Goal: Transaction & Acquisition: Purchase product/service

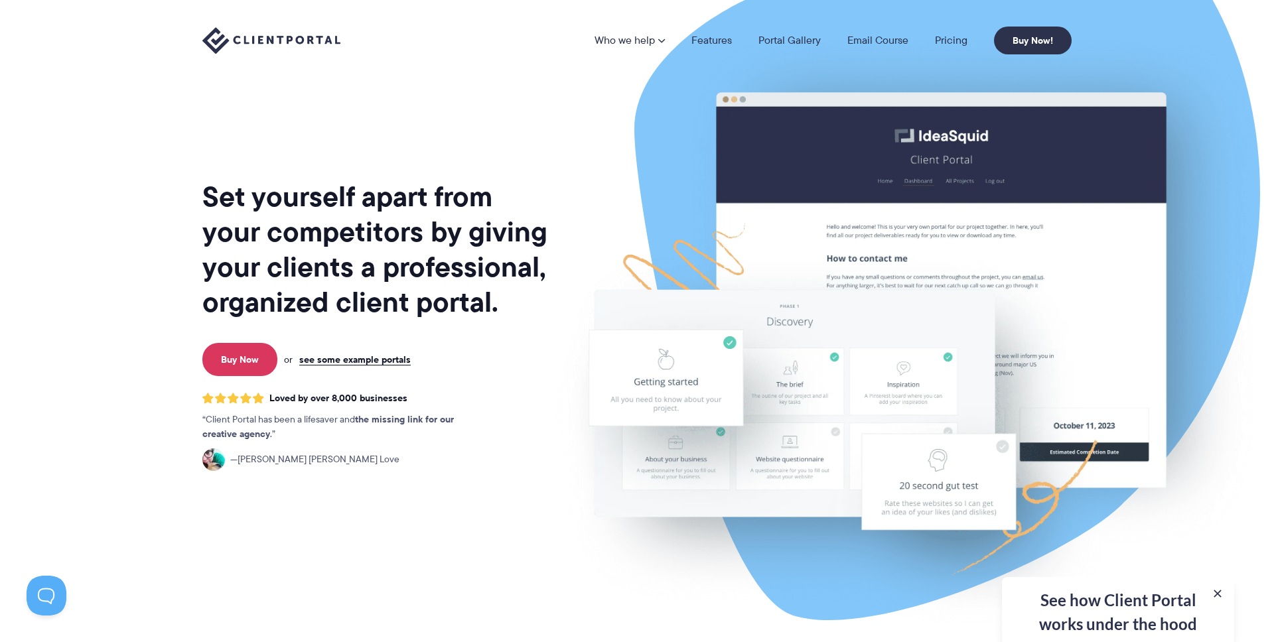
click at [464, 259] on h1 "Set yourself apart from your competitors by giving your clients a professional,…" at bounding box center [376, 249] width 348 height 141
click at [510, 281] on h1 "Set yourself apart from your competitors by giving your clients a professional,…" at bounding box center [376, 249] width 348 height 141
click at [259, 362] on link "Buy Now" at bounding box center [239, 359] width 75 height 33
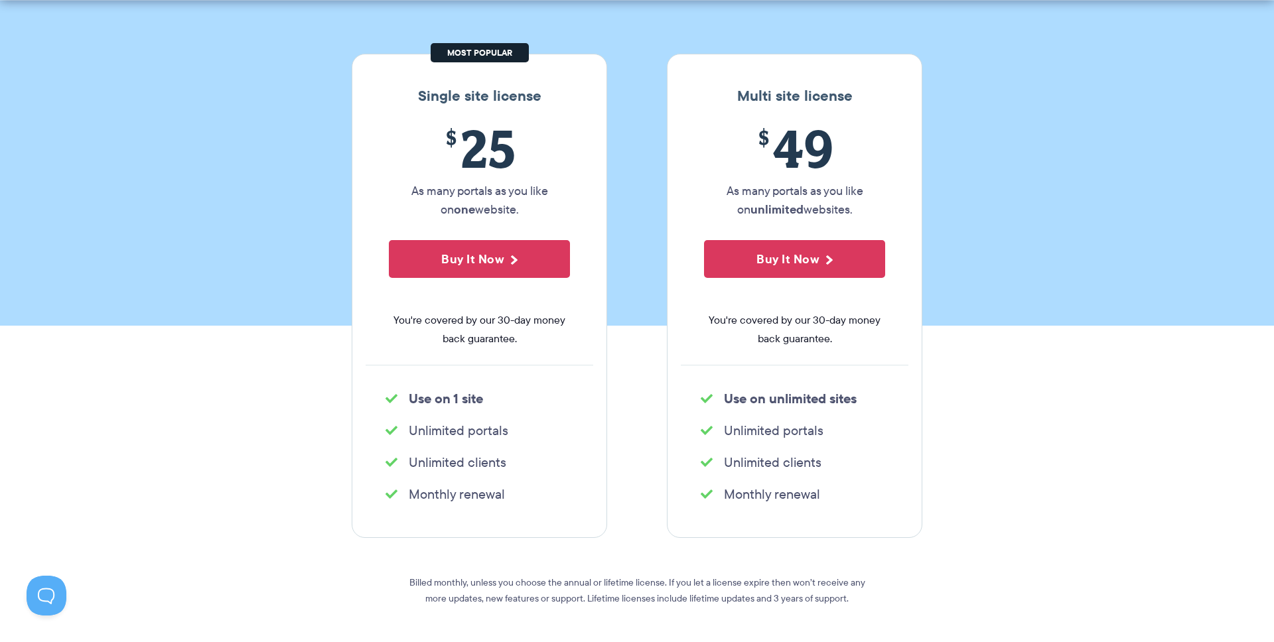
scroll to position [186, 0]
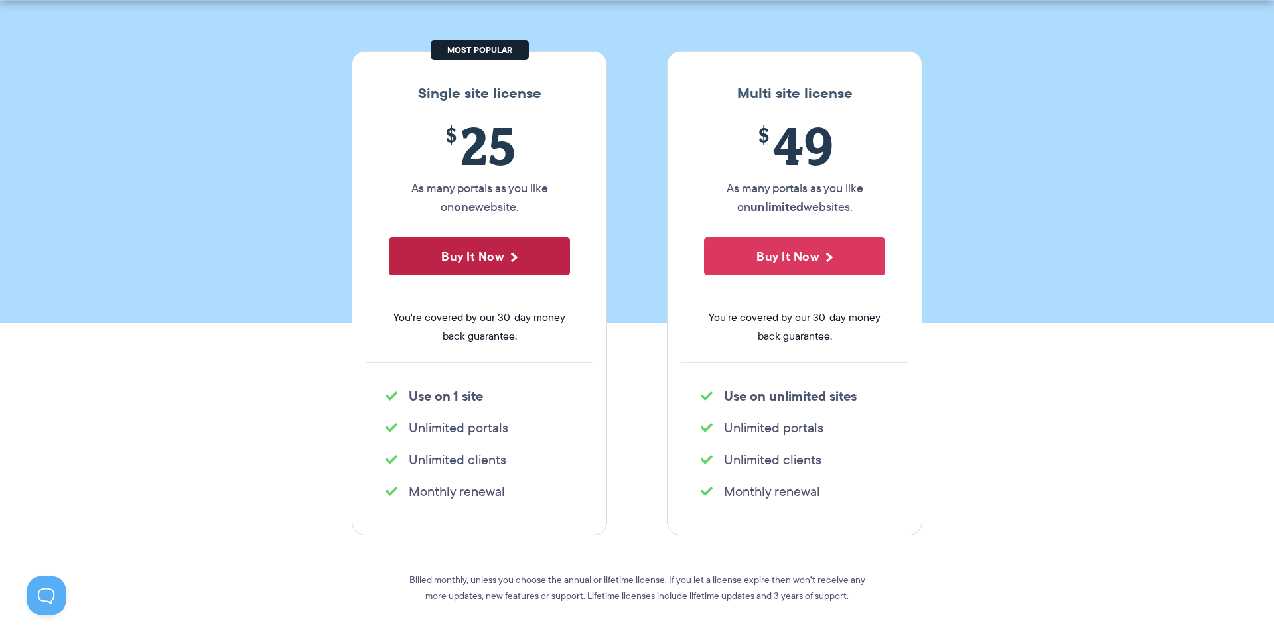
click at [515, 265] on button "Buy It Now" at bounding box center [479, 257] width 181 height 38
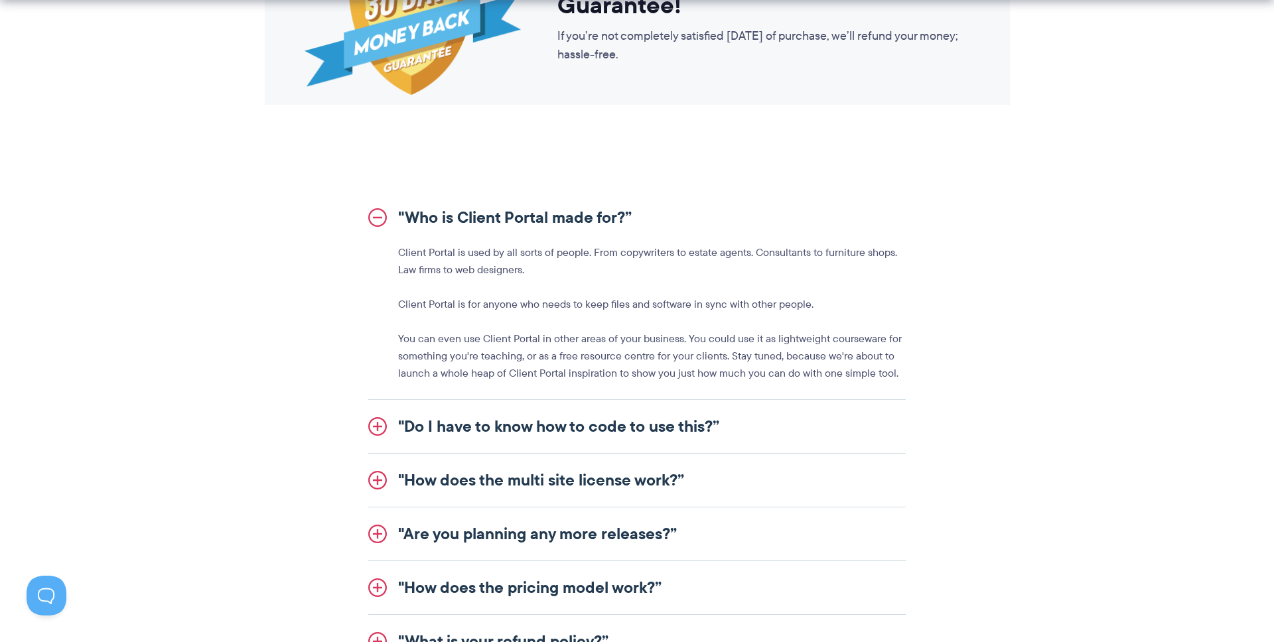
scroll to position [1401, 0]
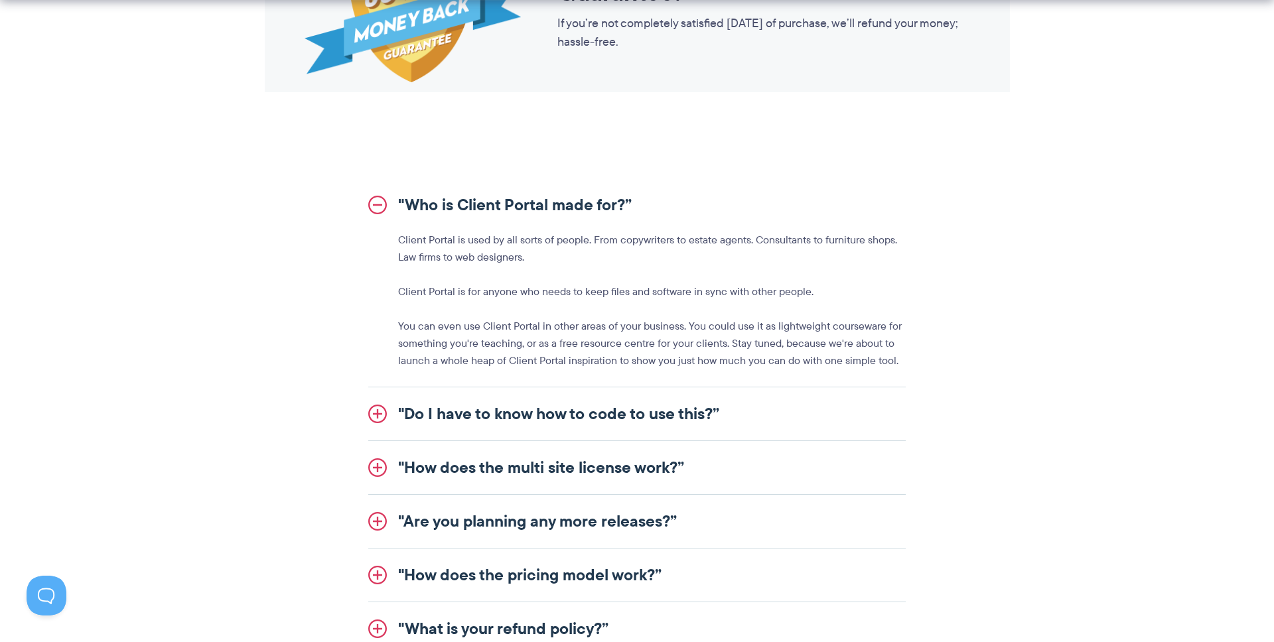
click at [543, 409] on link ""Do I have to know how to code to use this?”" at bounding box center [636, 414] width 537 height 53
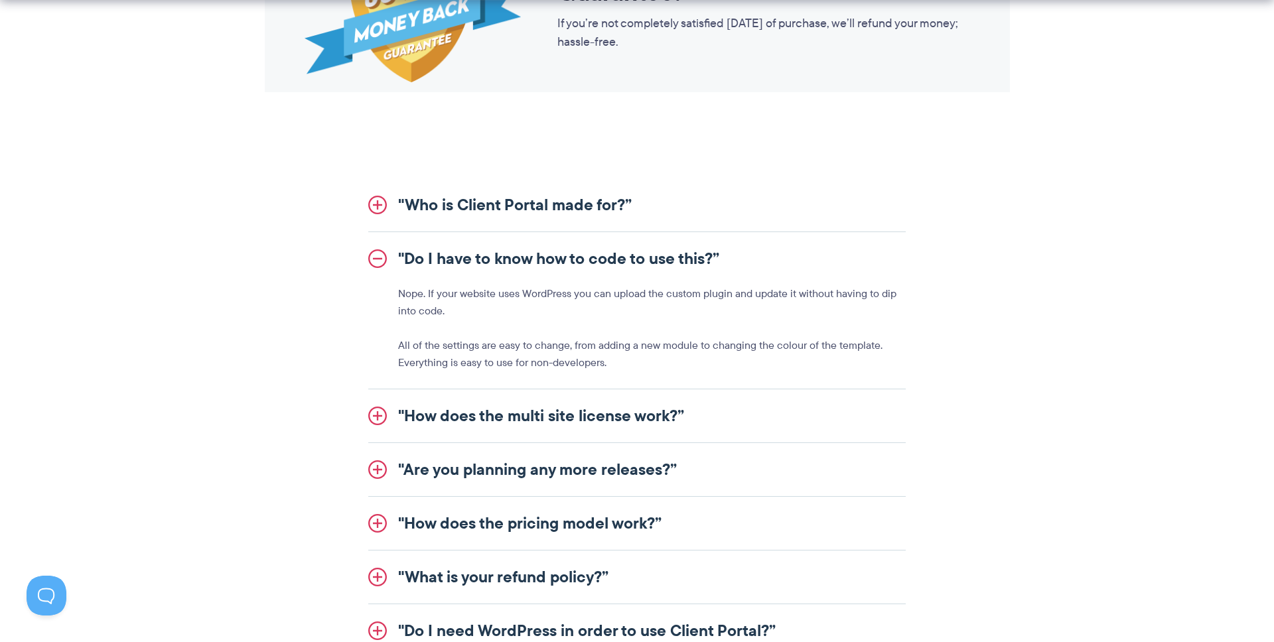
click at [597, 413] on link ""How does the multi site license work?”" at bounding box center [636, 415] width 537 height 53
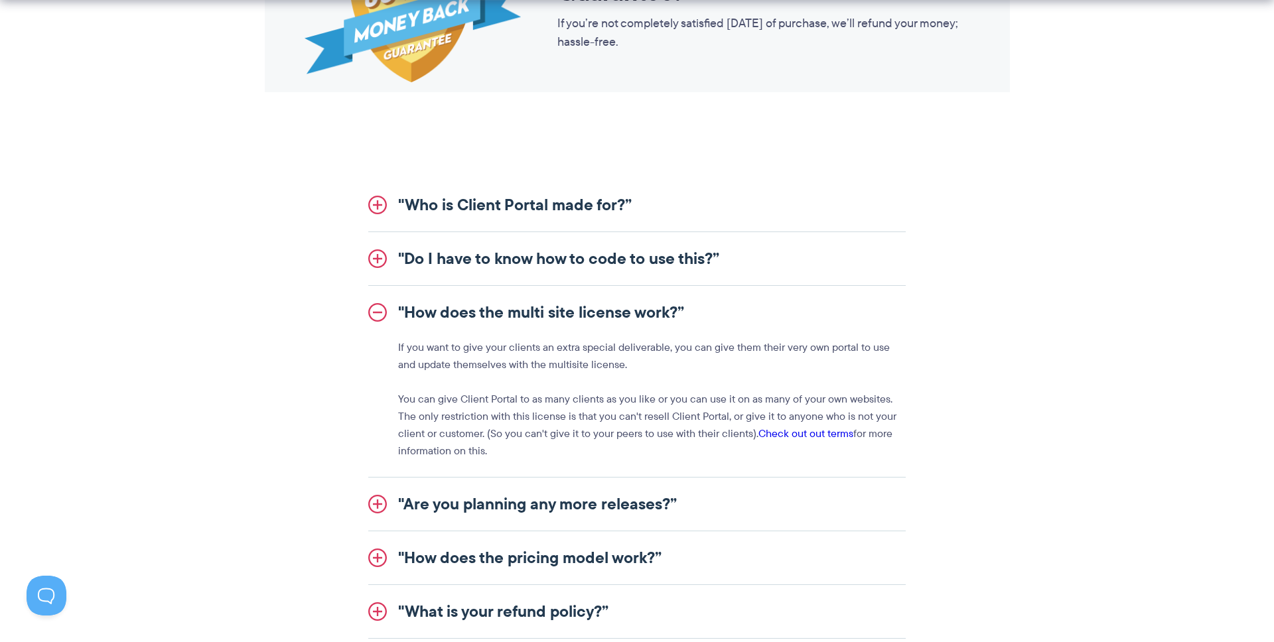
click at [585, 510] on link ""Are you planning any more releases?”" at bounding box center [636, 504] width 537 height 53
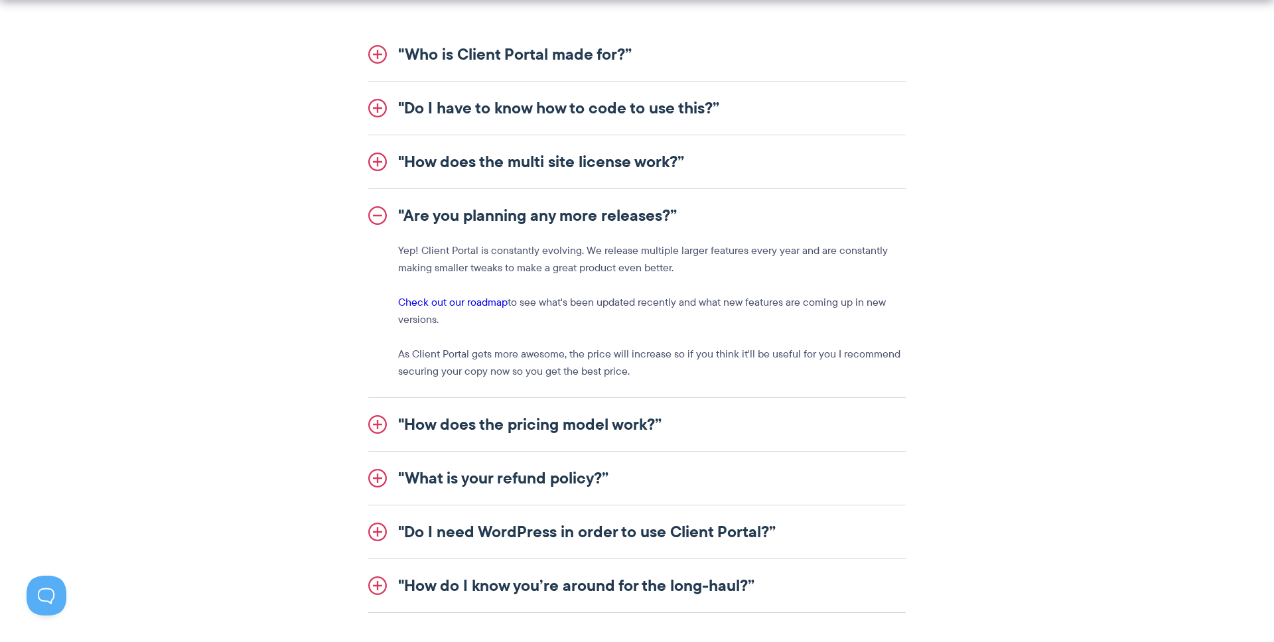
scroll to position [1586, 0]
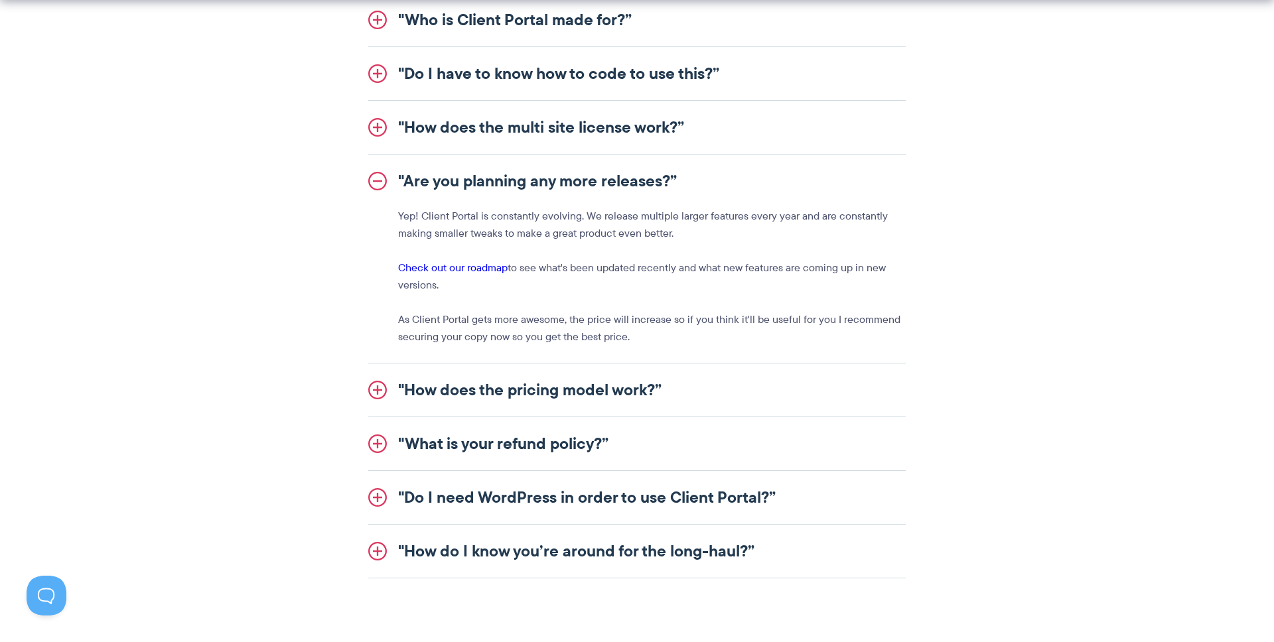
click at [587, 388] on link ""How does the pricing model work?”" at bounding box center [636, 390] width 537 height 53
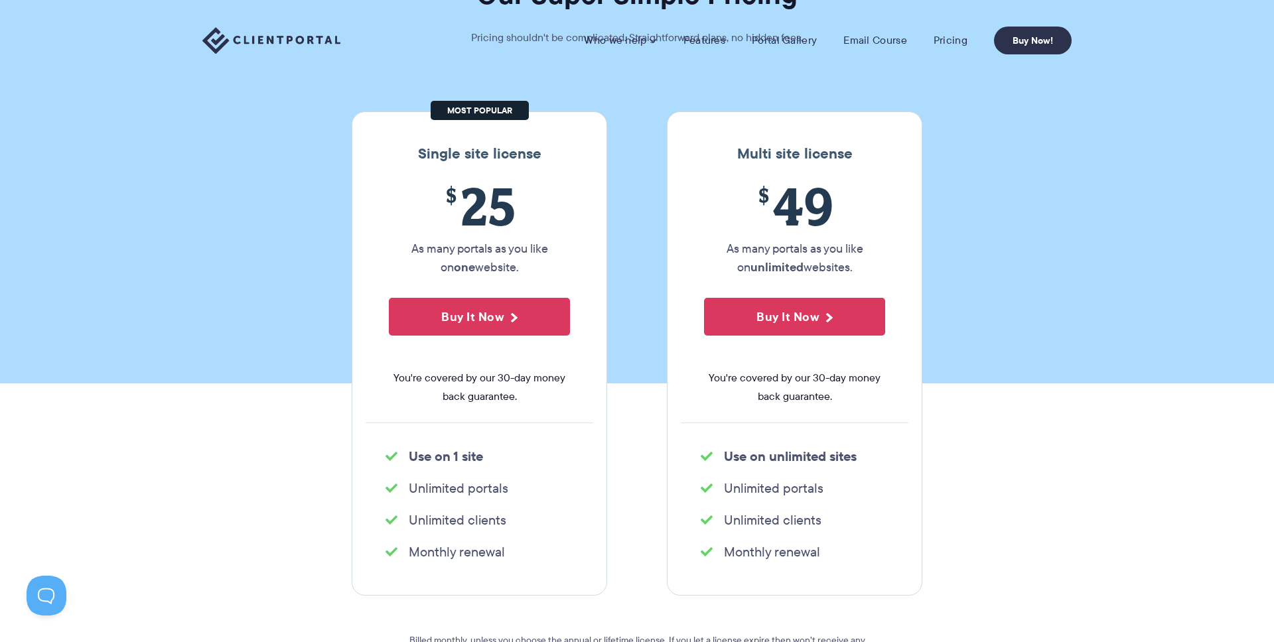
scroll to position [0, 0]
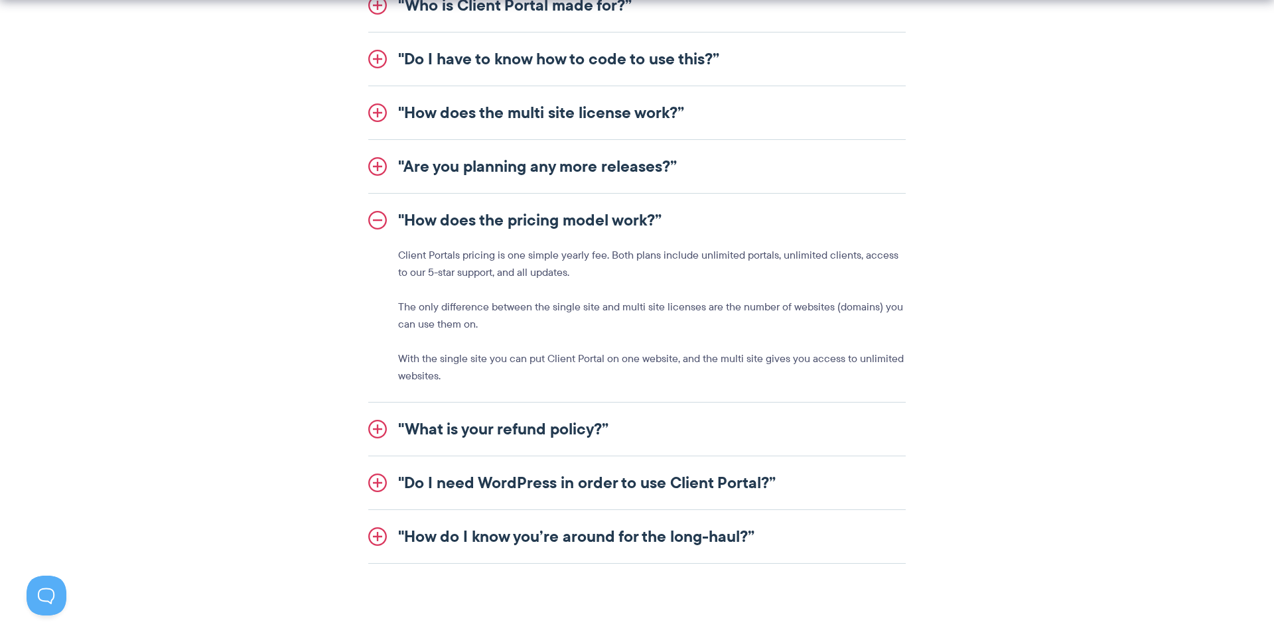
click at [572, 537] on link ""How do I know you’re around for the long-haul?”" at bounding box center [636, 536] width 537 height 53
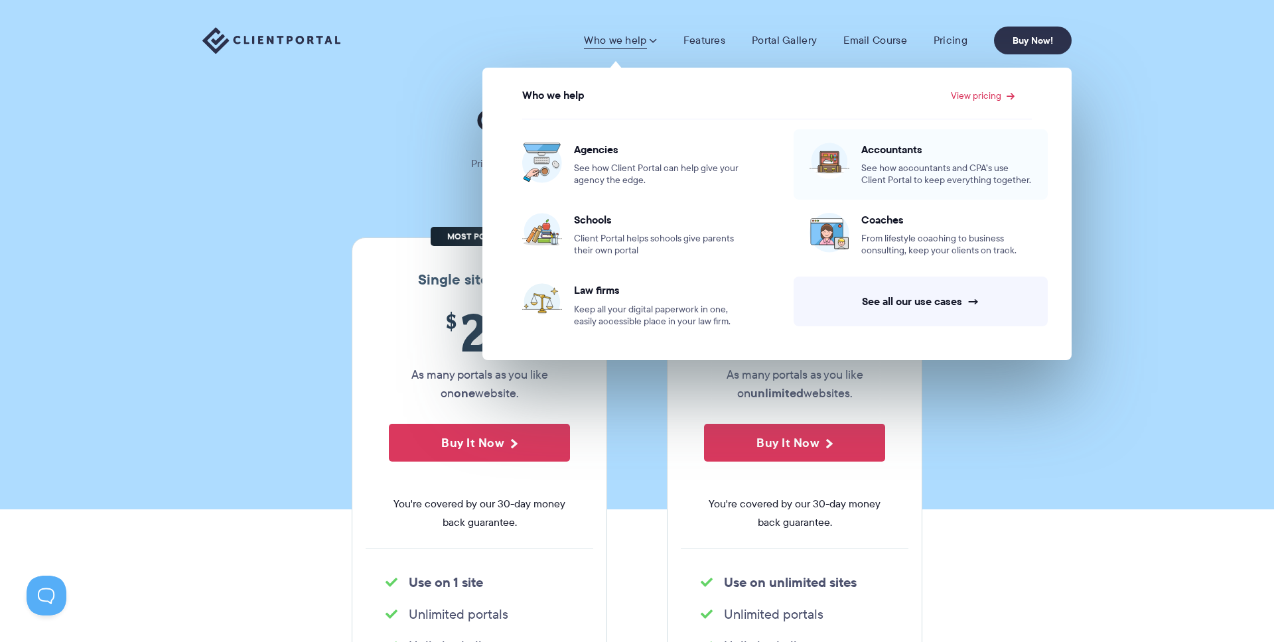
click at [881, 169] on span "See how accountants and CPA’s use Client Portal to keep everything together." at bounding box center [946, 175] width 171 height 24
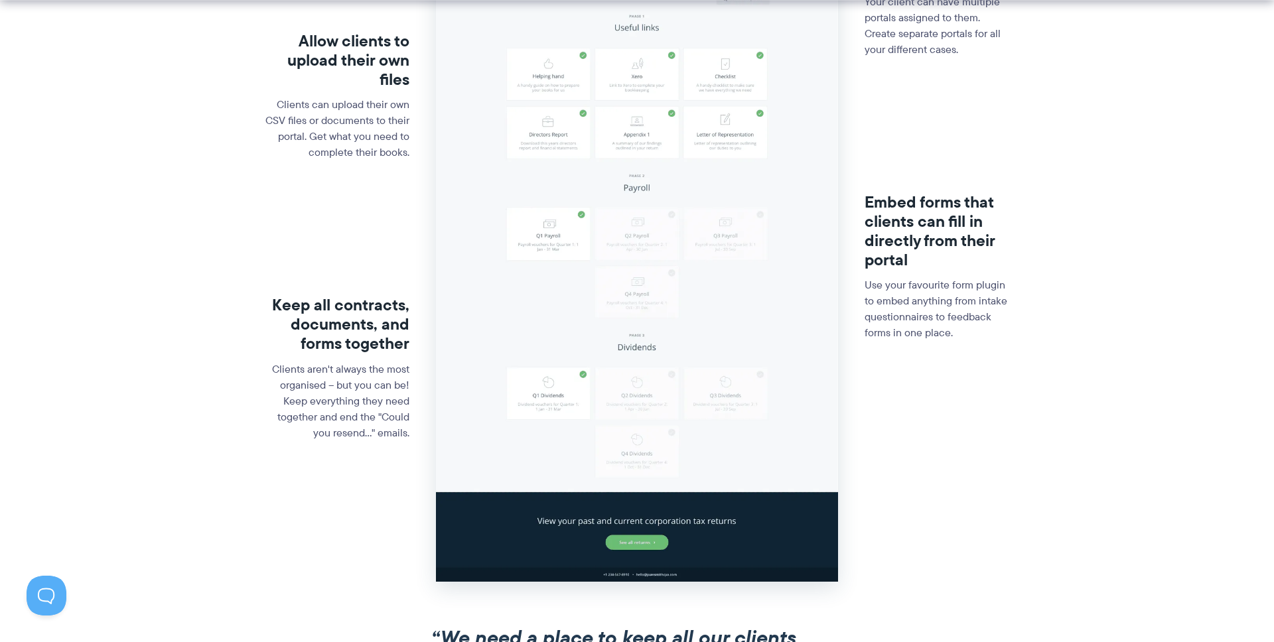
scroll to position [518, 0]
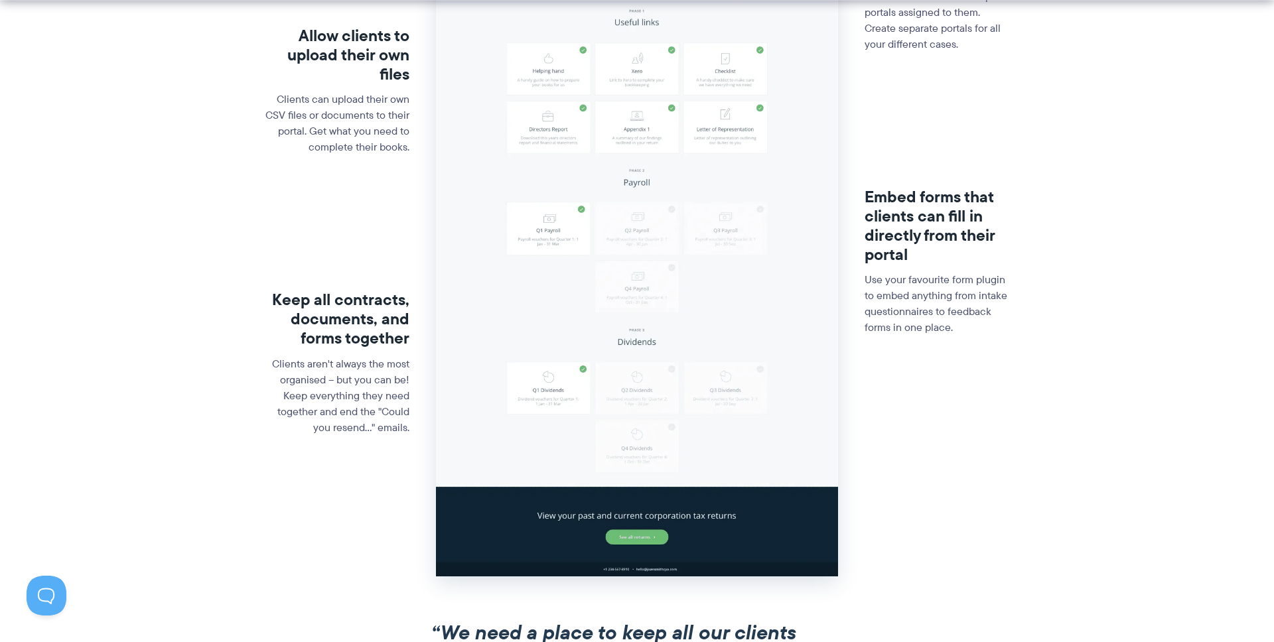
click at [932, 237] on h3 "Embed forms that clients can fill in directly from their portal" at bounding box center [937, 226] width 145 height 76
click at [963, 301] on p "Use your favourite form plugin to embed anything from intake questionnaires to …" at bounding box center [937, 304] width 145 height 64
click at [949, 301] on p "Use your favourite form plugin to embed anything from intake questionnaires to …" at bounding box center [937, 304] width 145 height 64
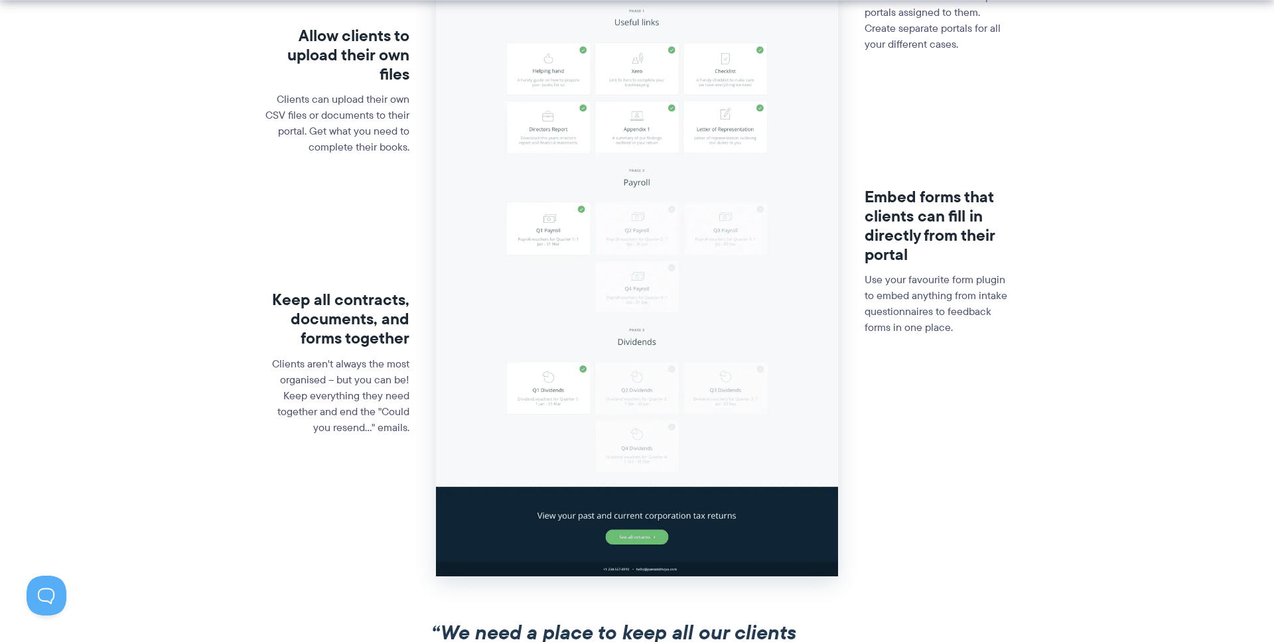
click at [949, 301] on p "Use your favourite form plugin to embed anything from intake questionnaires to …" at bounding box center [937, 304] width 145 height 64
click at [971, 364] on div "Embed forms that clients can fill in directly from their portal Use your favour…" at bounding box center [937, 270] width 145 height 283
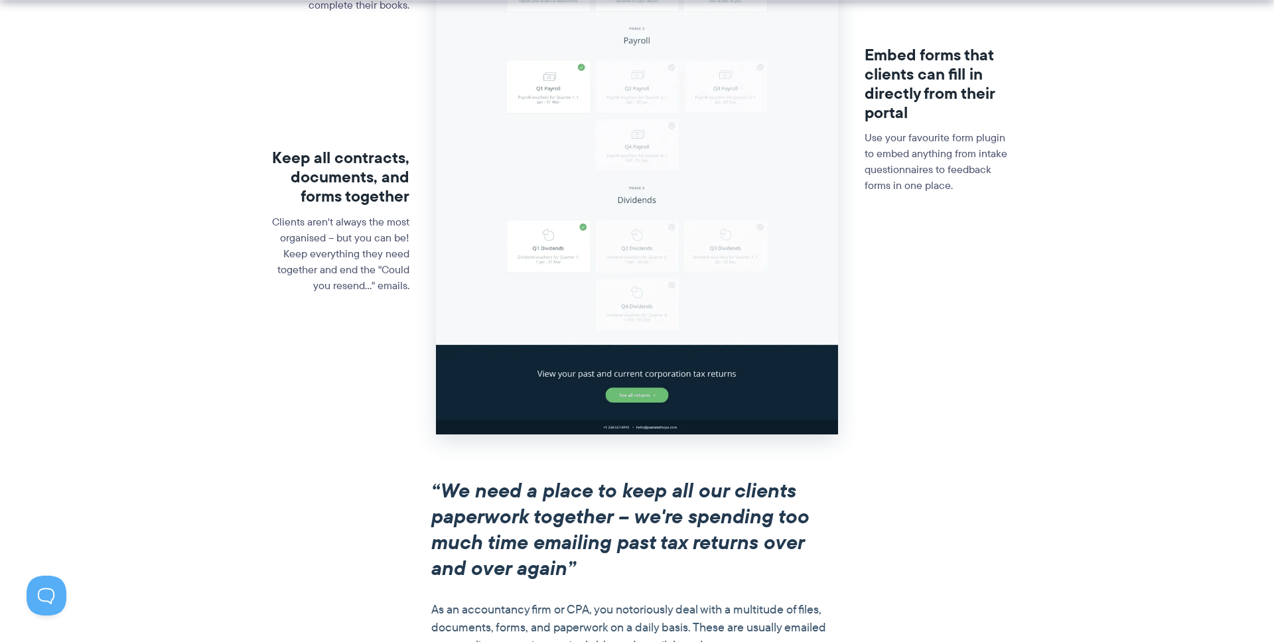
scroll to position [740, 0]
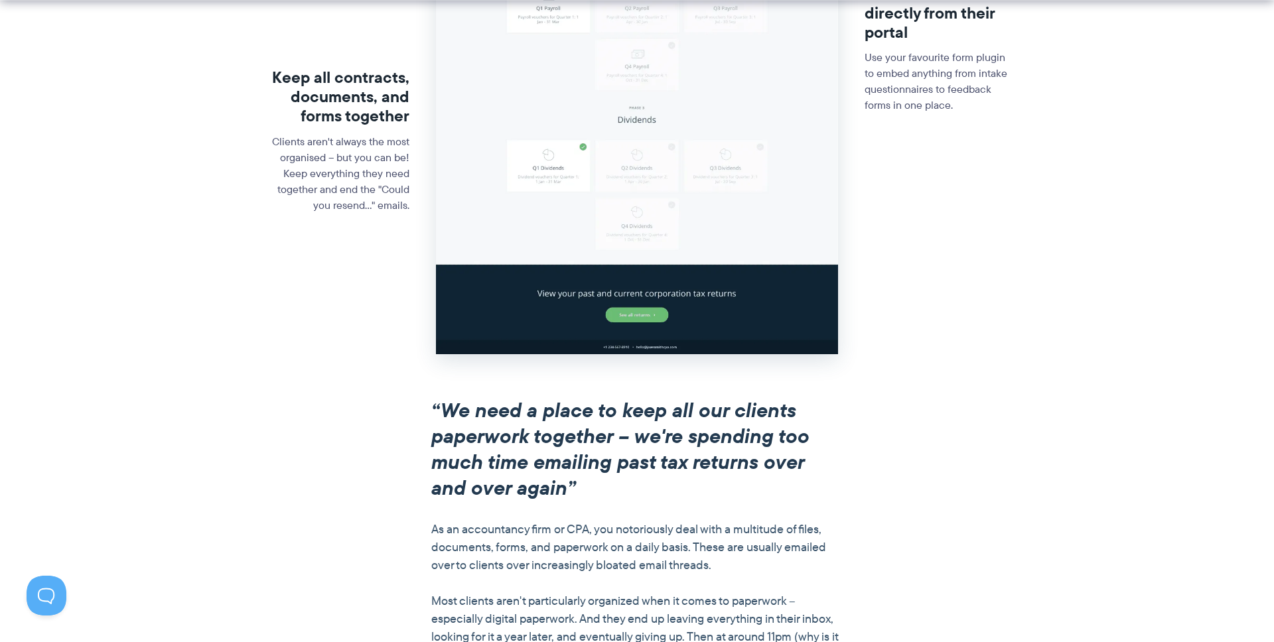
click at [671, 464] on em "“We need a place to keep all our clients paperwork together – we're spending to…" at bounding box center [620, 448] width 378 height 107
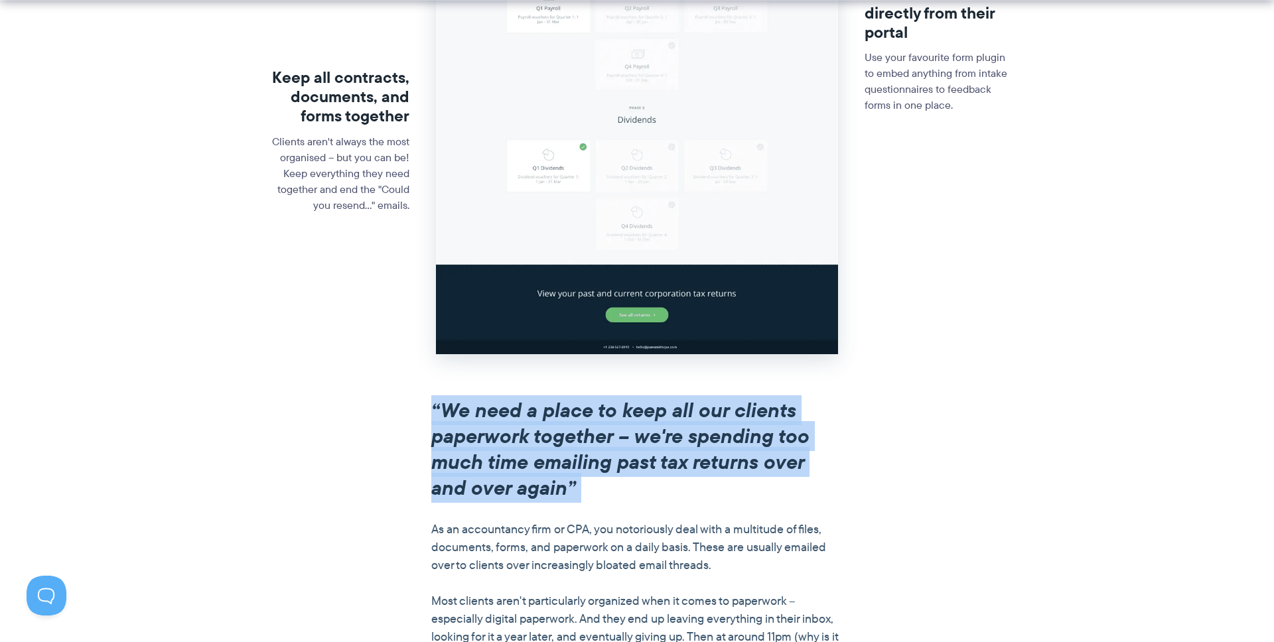
click at [671, 464] on em "“We need a place to keep all our clients paperwork together – we're spending to…" at bounding box center [620, 448] width 378 height 107
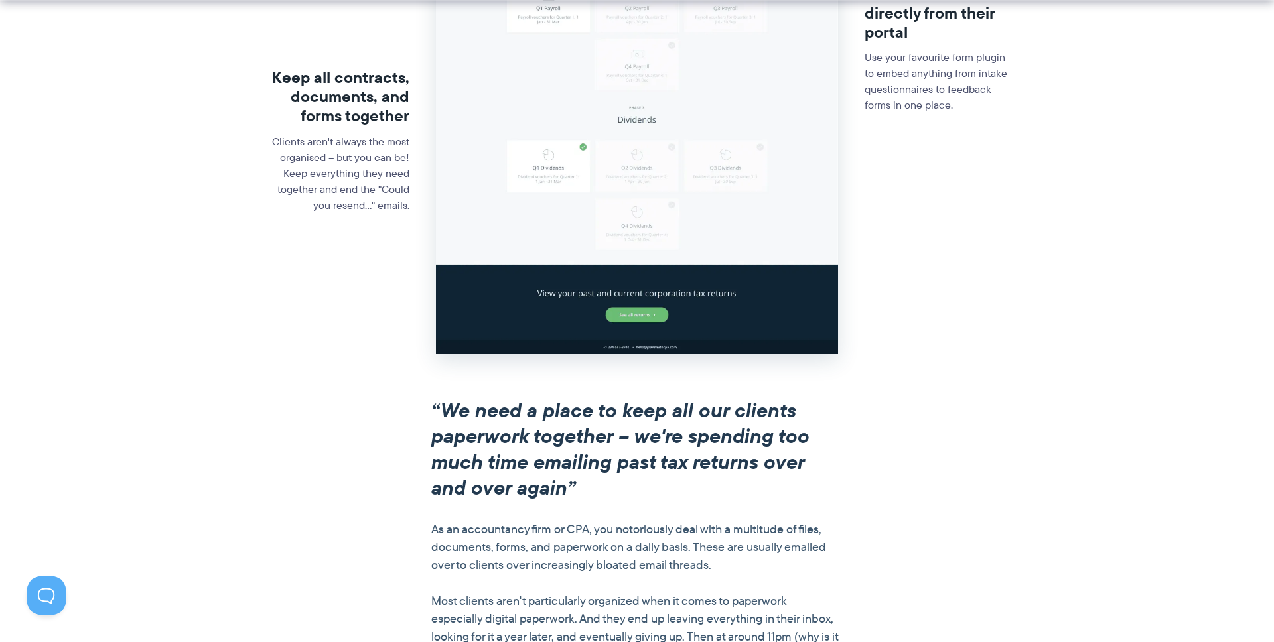
click at [912, 467] on div "“We need a place to keep all our clients paperwork together – we're spending to…" at bounding box center [637, 611] width 765 height 429
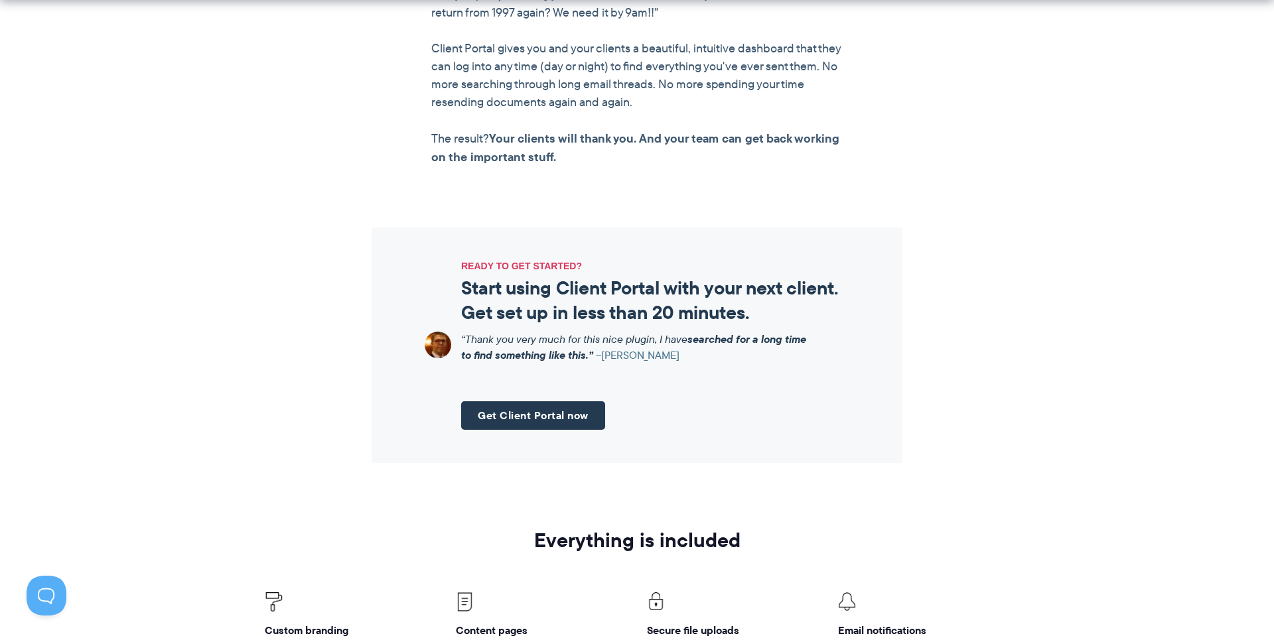
scroll to position [1402, 0]
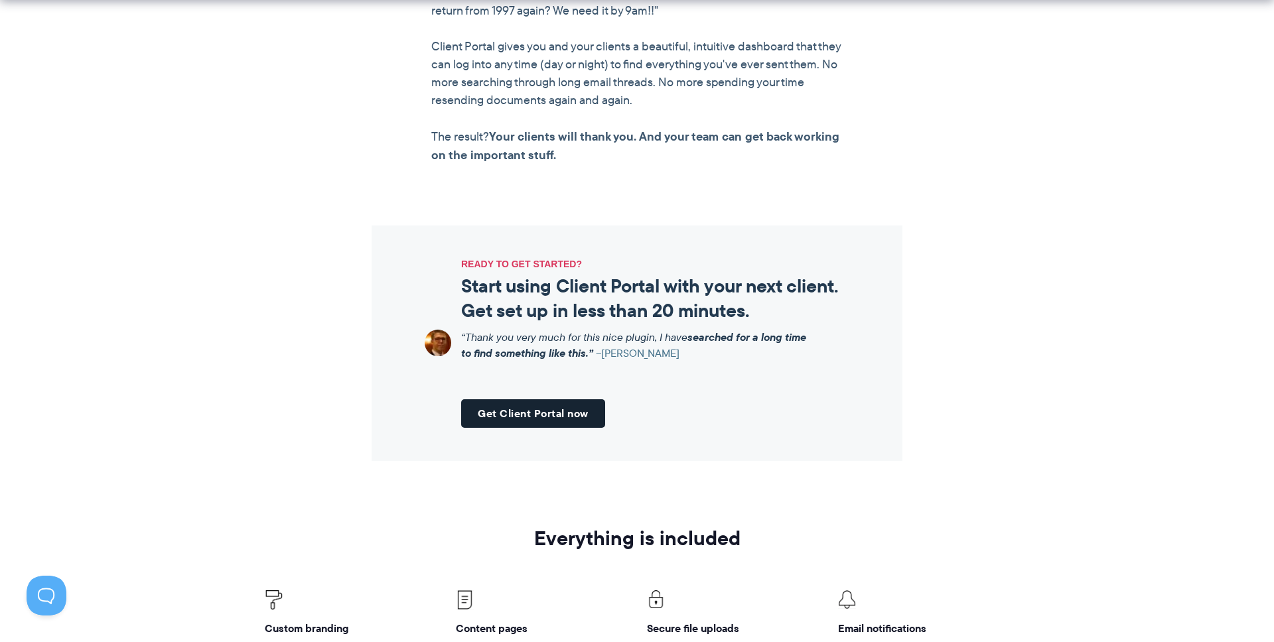
click at [518, 417] on link "Get Client Portal now" at bounding box center [533, 413] width 144 height 29
